Goal: Task Accomplishment & Management: Use online tool/utility

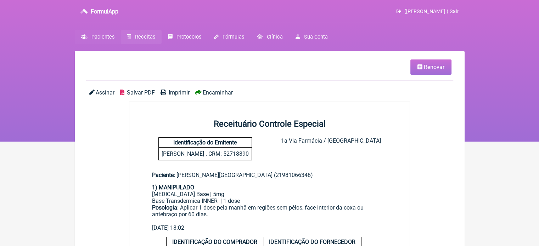
click at [100, 36] on span "Pacientes" at bounding box center [102, 37] width 23 height 6
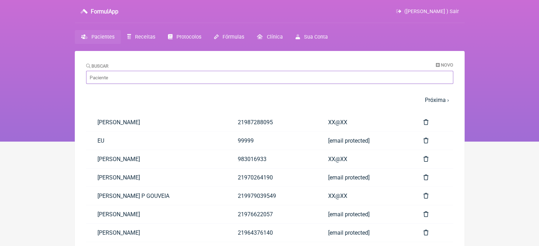
click at [110, 76] on input "Buscar" at bounding box center [269, 77] width 367 height 13
paste input "PRISCILA BARROSO TEODORO FERNANDES"
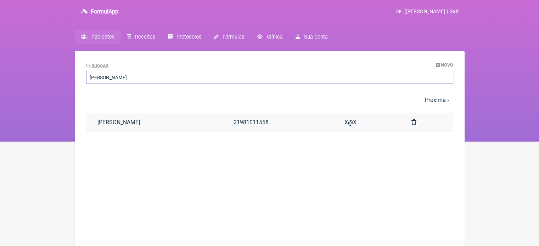
type input "PRISCILA BARROSO TEODORO FERNANDES"
click at [159, 125] on link "PRISCILA BARROSO TEODORO FERNANDES" at bounding box center [154, 122] width 136 height 18
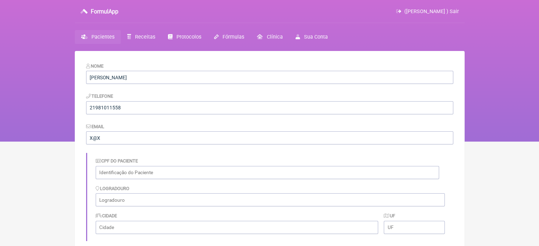
click at [99, 39] on span "Pacientes" at bounding box center [102, 37] width 23 height 6
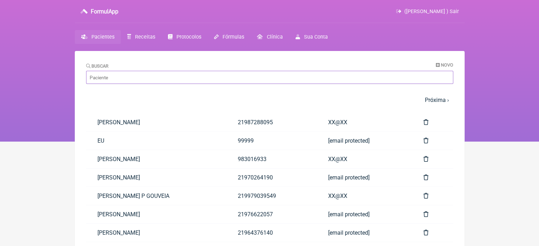
click at [104, 74] on input "Buscar" at bounding box center [269, 77] width 367 height 13
paste input "DIOGO CARVALHO FERNANDES"
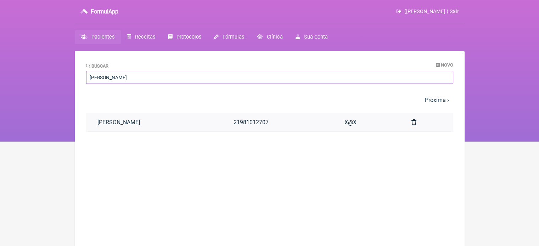
type input "DIOGO CARVALHO FERNANDES"
click at [134, 123] on link "DIOGO CARVALHO FERNANDES" at bounding box center [154, 122] width 136 height 18
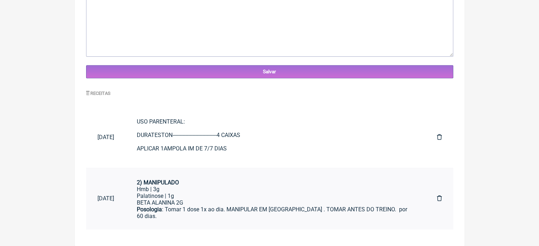
scroll to position [64, 0]
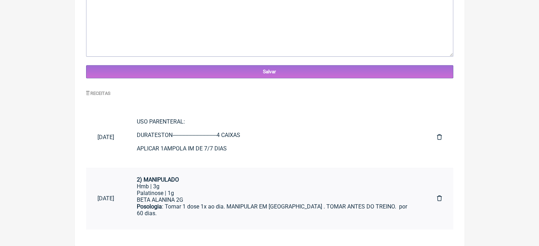
click at [185, 204] on div "Posologia : Tomar 1 dose 1x ao dia. MANIPULAR EM SACHE . TOMAR ANTES DO TREINO.…" at bounding box center [275, 213] width 277 height 20
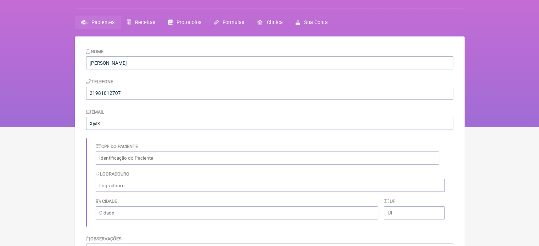
scroll to position [0, 0]
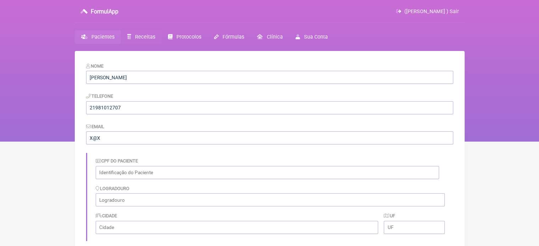
click at [140, 34] on span "Receitas" at bounding box center [145, 37] width 20 height 6
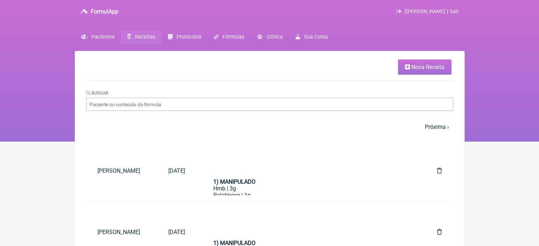
click at [409, 66] on icon at bounding box center [407, 67] width 5 height 6
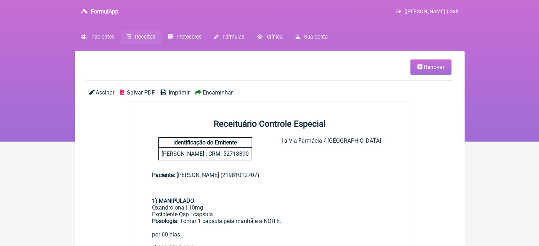
click at [182, 92] on span "Imprimir" at bounding box center [179, 92] width 21 height 7
click at [425, 67] on span "Renovar" at bounding box center [434, 67] width 21 height 7
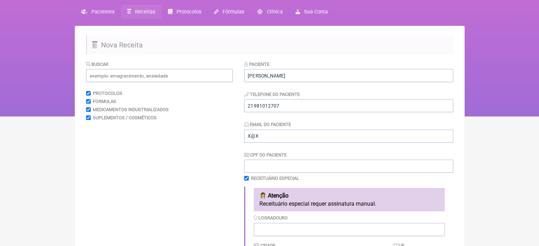
scroll to position [212, 0]
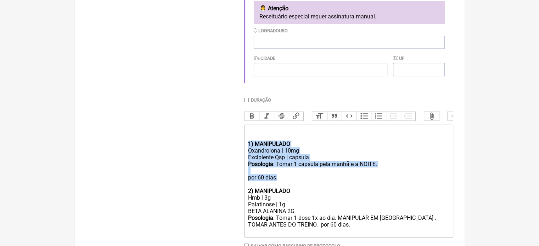
drag, startPoint x: 295, startPoint y: 185, endPoint x: 237, endPoint y: 148, distance: 68.3
click at [237, 148] on form "Buscar Protocolos Formulas Medicamentos Industrializados Suplementos / Cosmétic…" at bounding box center [269, 74] width 367 height 403
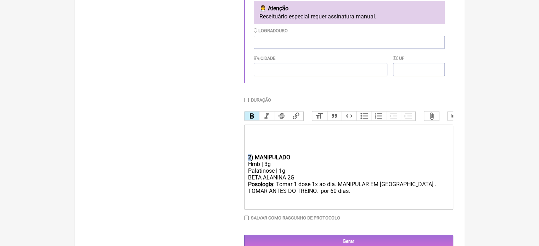
drag, startPoint x: 249, startPoint y: 166, endPoint x: 245, endPoint y: 166, distance: 4.6
click at [245, 166] on trix-editor "2) MANIPULADO Hmb | 3g Palatinose | 1g BETA ALANINA 2G Posologia : Tomar 1 dose…" at bounding box center [348, 167] width 209 height 85
click at [296, 181] on div "BETA ALANINA 2G" at bounding box center [348, 177] width 201 height 7
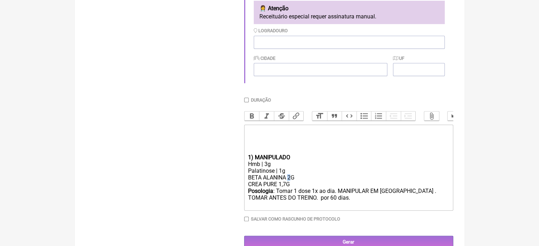
click at [290, 184] on div "BETA ALANINA 2G CREA PURE 1,7G" at bounding box center [348, 180] width 201 height 13
type trix-editor "<div><br><br></div><div><br><br></div><div><strong>1) MANIPULADO</strong></div>…"
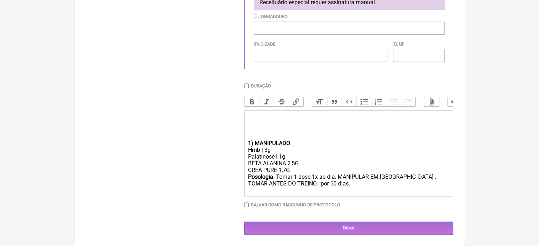
scroll to position [233, 0]
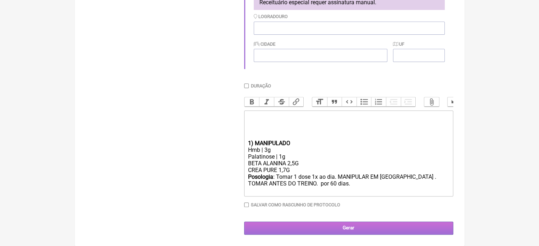
click at [332, 226] on input "Gerar" at bounding box center [348, 228] width 209 height 13
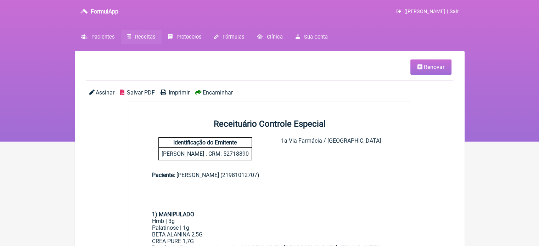
click at [419, 67] on icon at bounding box center [419, 67] width 5 height 6
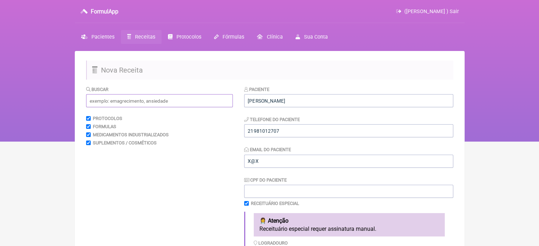
click at [143, 104] on input "text" at bounding box center [159, 100] width 147 height 13
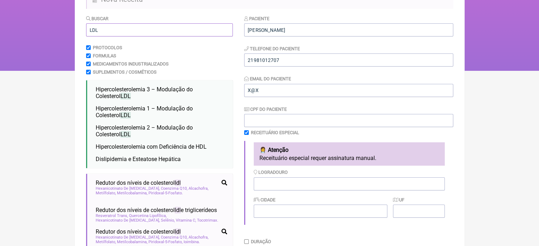
scroll to position [106, 0]
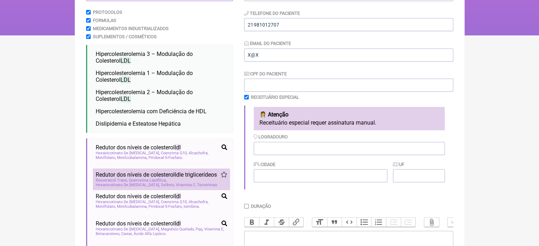
type input "LDL"
click at [120, 178] on span "Redutor dos níveis de colesterol ldl e triglicerídeos" at bounding box center [156, 174] width 121 height 7
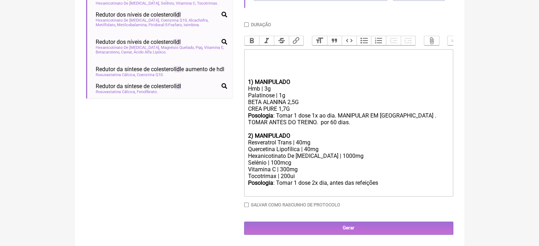
scroll to position [225, 0]
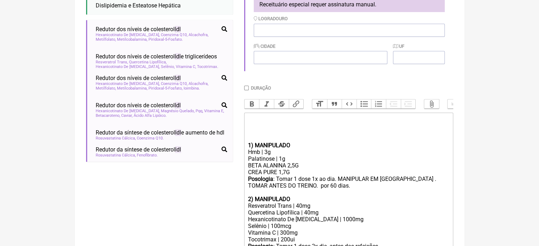
click at [246, 87] on input "Duração" at bounding box center [246, 88] width 5 height 5
checkbox input "true"
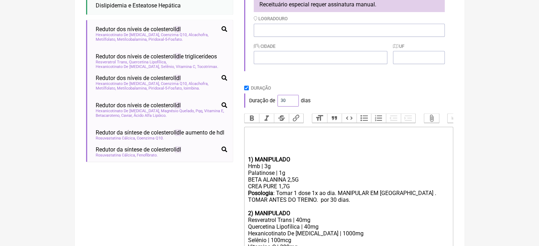
drag, startPoint x: 285, startPoint y: 101, endPoint x: 272, endPoint y: 104, distance: 13.4
click at [272, 104] on div "Duração de 30 dias" at bounding box center [348, 100] width 209 height 14
type input "60"
click at [358, 98] on div "Duração de 60 dias" at bounding box center [348, 100] width 209 height 14
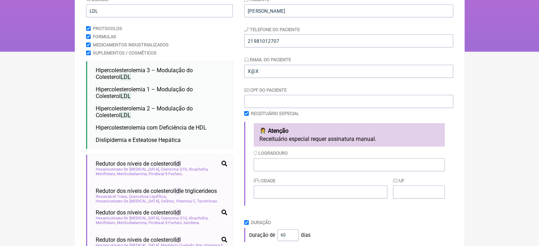
scroll to position [83, 0]
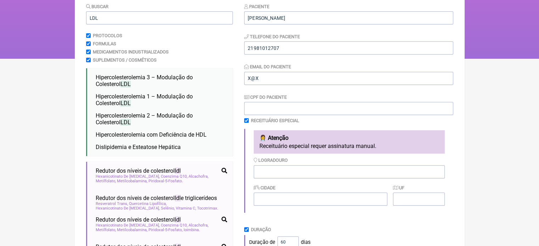
click at [246, 120] on input "checkbox" at bounding box center [246, 120] width 5 height 5
checkbox input "false"
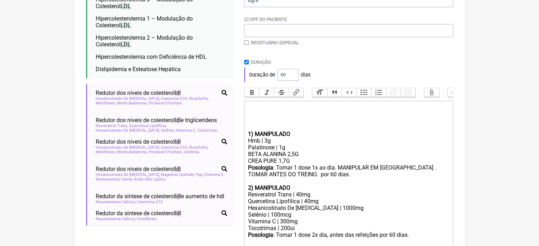
scroll to position [219, 0]
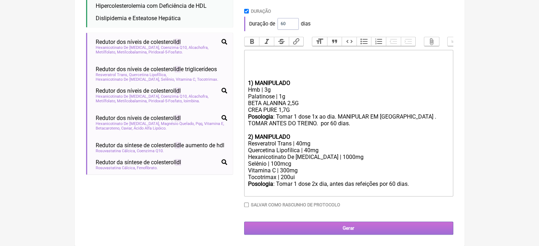
click at [323, 226] on input "Gerar" at bounding box center [348, 228] width 209 height 13
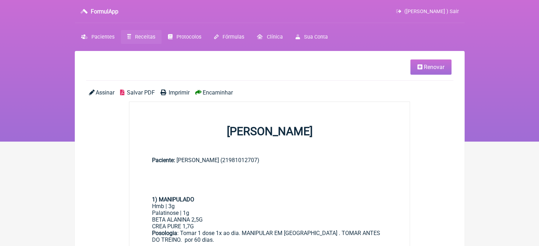
click at [176, 93] on span "Imprimir" at bounding box center [179, 92] width 21 height 7
